Goal: Task Accomplishment & Management: Manage account settings

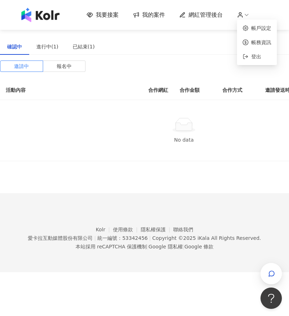
click at [243, 17] on icon at bounding box center [240, 15] width 6 height 6
click at [243, 15] on icon at bounding box center [246, 15] width 6 height 6
click at [255, 43] on link "帳務資訊" at bounding box center [261, 43] width 20 height 6
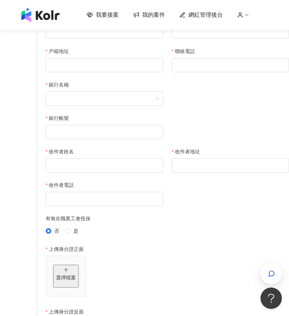
scroll to position [44, 0]
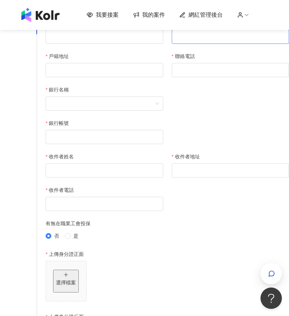
click at [222, 44] on input "身分證字號" at bounding box center [231, 37] width 118 height 14
click at [247, 123] on div "帳戶資訊 經紀資訊 修改密碼 帳務資訊 以下資訊僅供網紅合作及勞報單使用，如有執行中活動，將不可以更改。 個人（中華民國籍） 個人（外國籍） 公司/工作室 領…" at bounding box center [144, 244] width 289 height 564
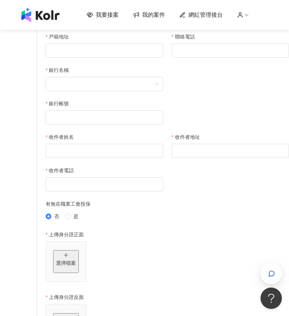
scroll to position [61, 0]
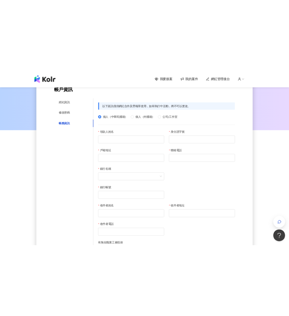
scroll to position [61, 0]
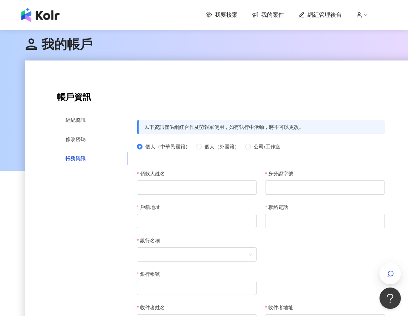
click at [150, 58] on div "我的帳戶" at bounding box center [221, 44] width 392 height 32
